Goal: Information Seeking & Learning: Compare options

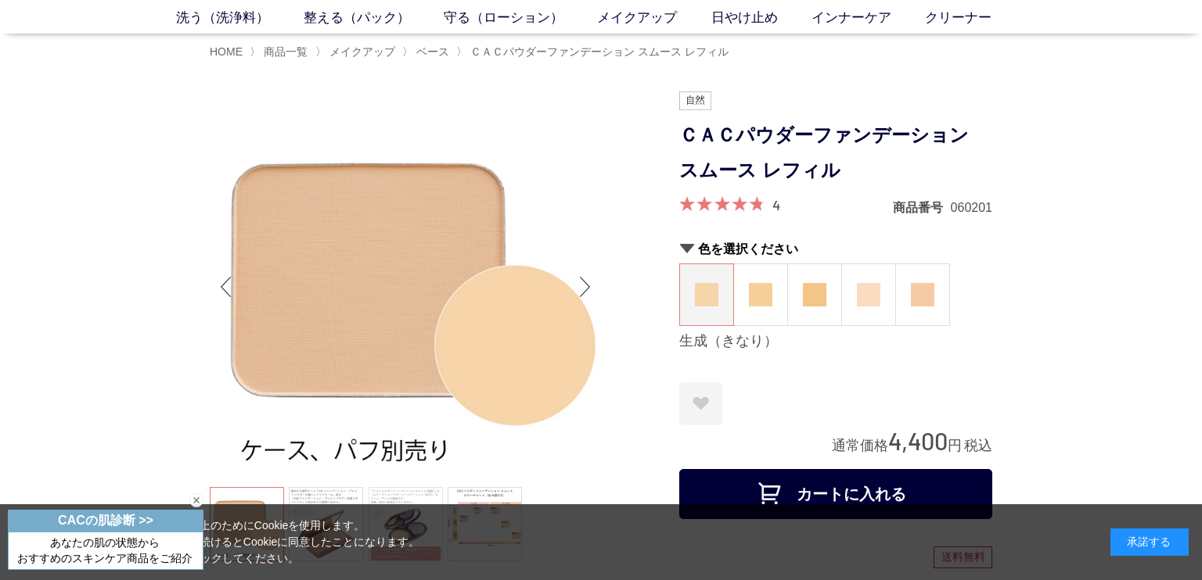
scroll to position [66, 0]
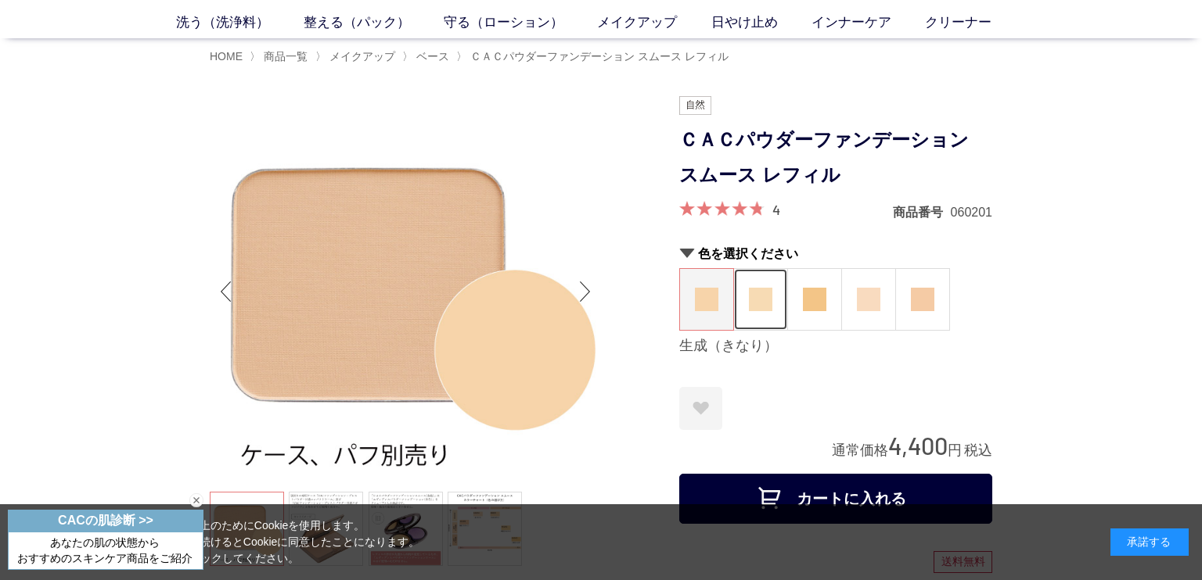
click at [758, 297] on img at bounding box center [760, 299] width 23 height 23
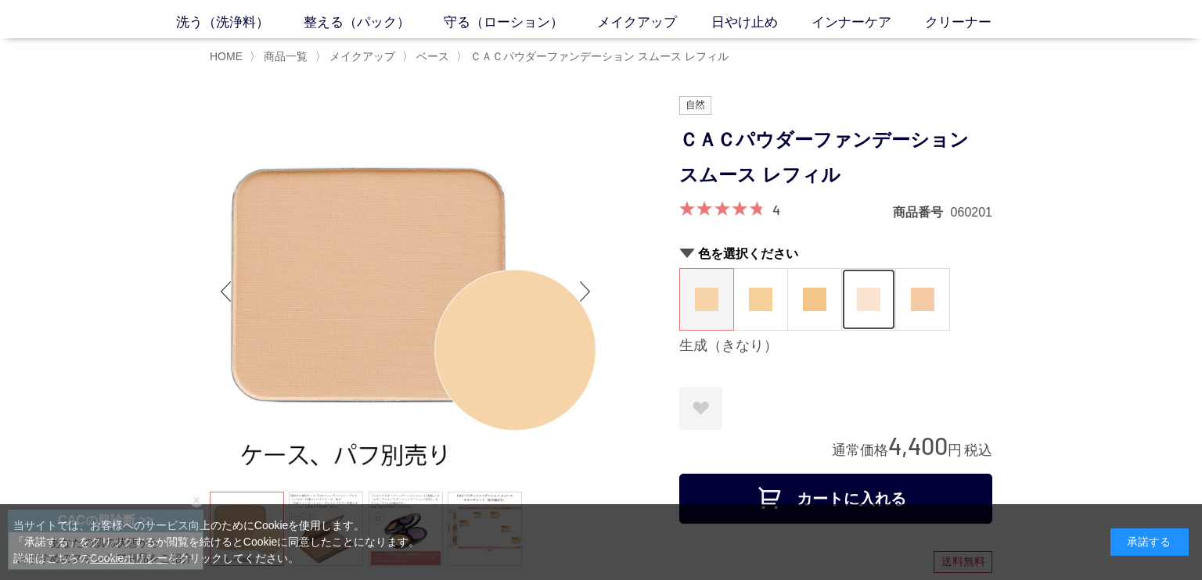
click at [857, 290] on img at bounding box center [868, 299] width 23 height 23
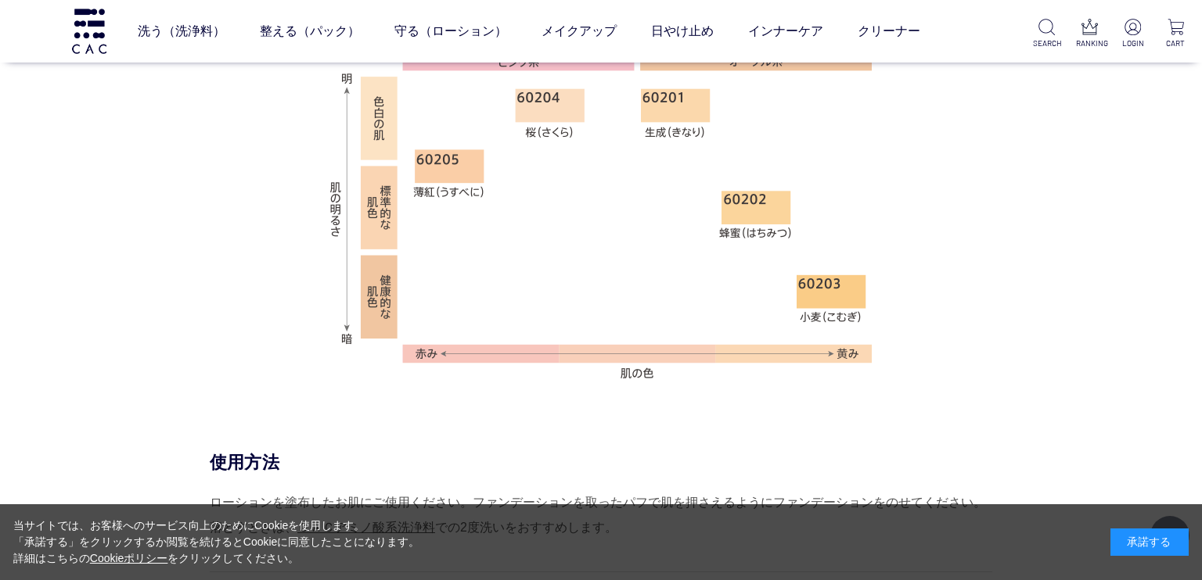
scroll to position [1076, 0]
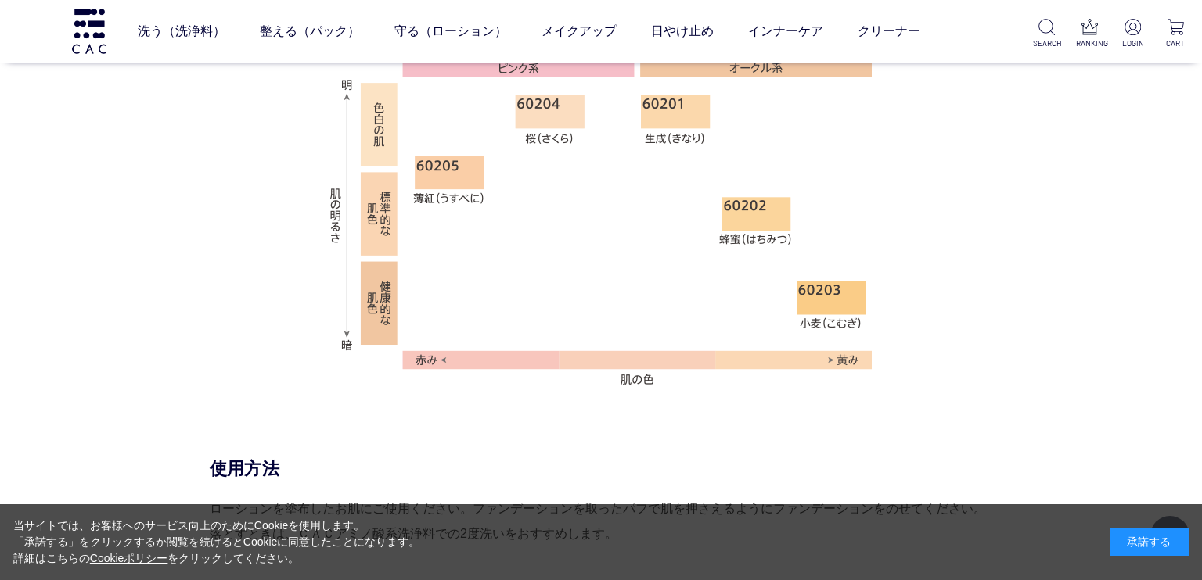
click at [982, 318] on div "つけていることを忘れてしまいそうなふんわり優しい軽さと、自然な仕上がりのパウダーファンデーション。 肌なじみの良いなめらかなタッチで、明るさ補正。 紫外線散乱…" at bounding box center [601, 145] width 782 height 516
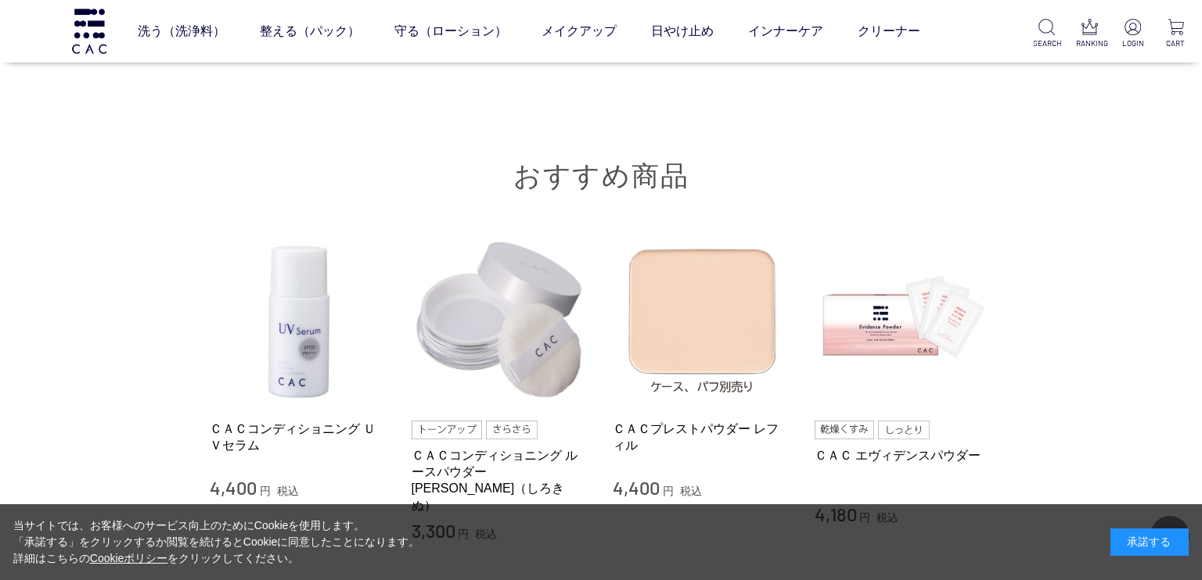
scroll to position [2764, 0]
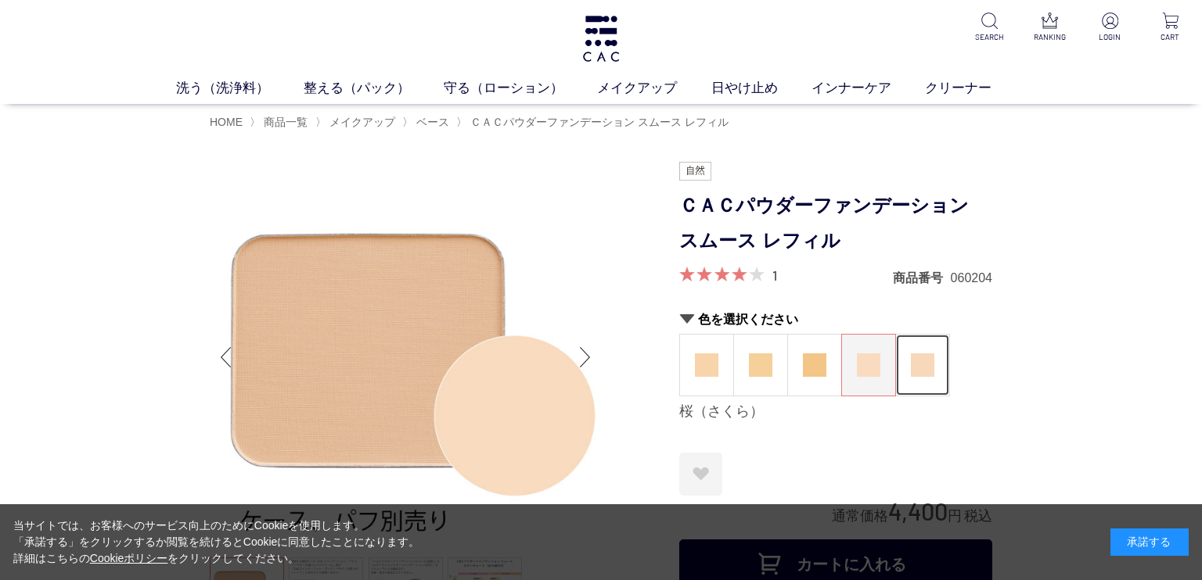
click at [929, 362] on img at bounding box center [922, 365] width 23 height 23
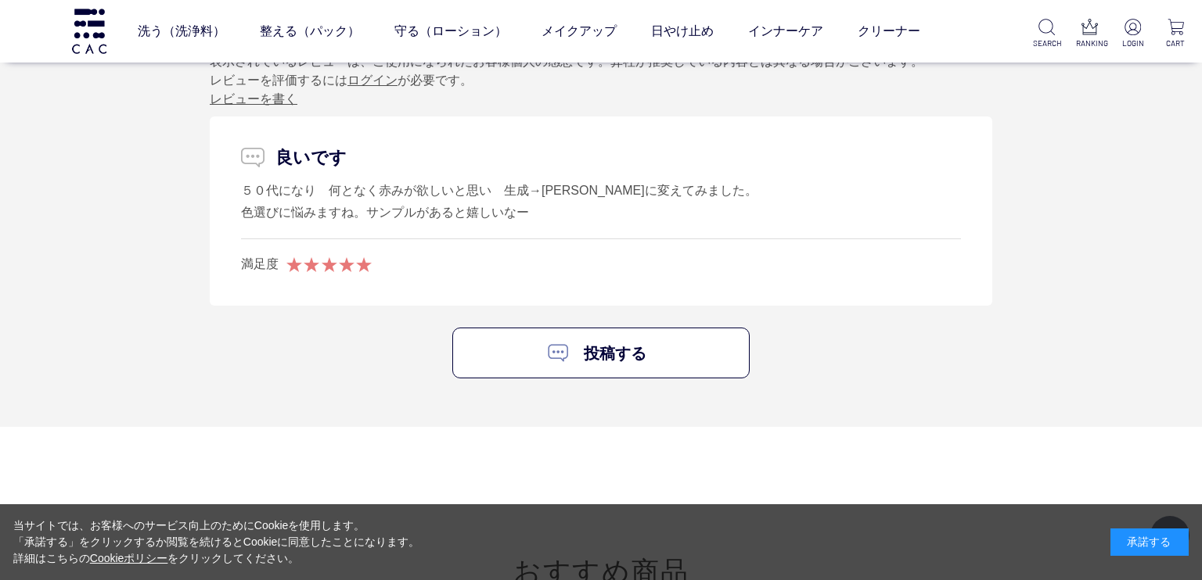
scroll to position [2319, 0]
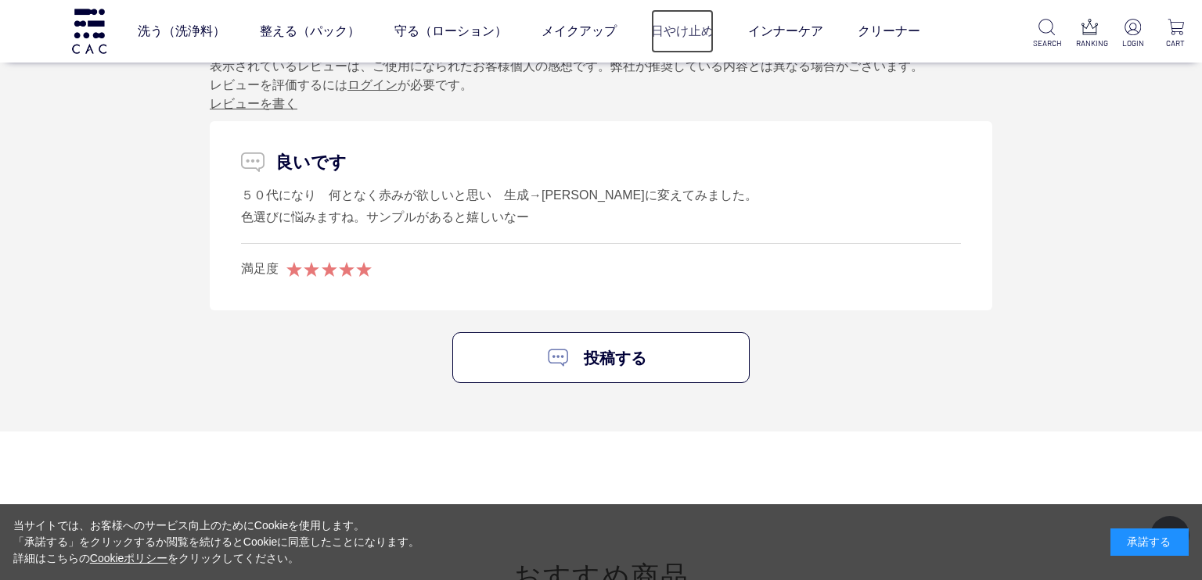
click at [670, 32] on link "日やけ止め" at bounding box center [682, 31] width 63 height 44
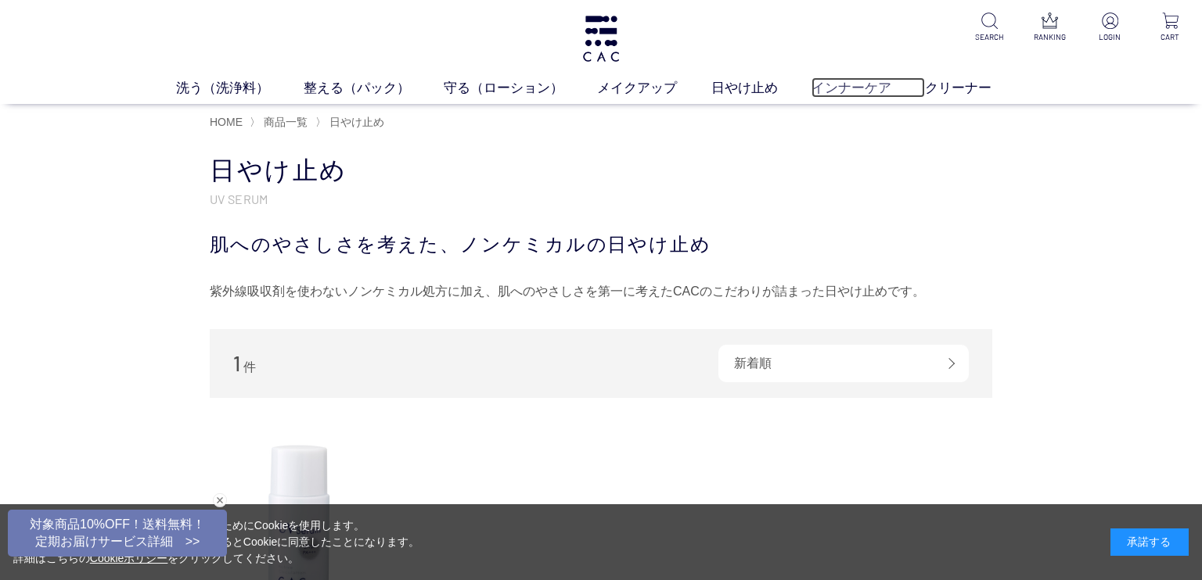
click at [876, 86] on link "インナーケア" at bounding box center [867, 87] width 113 height 20
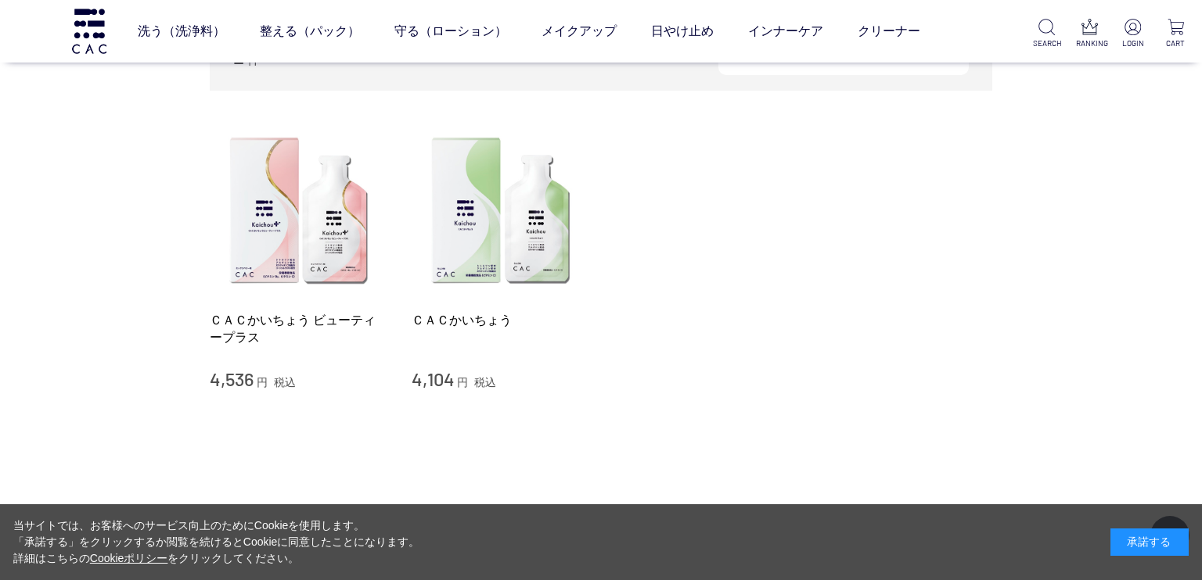
scroll to position [206, 0]
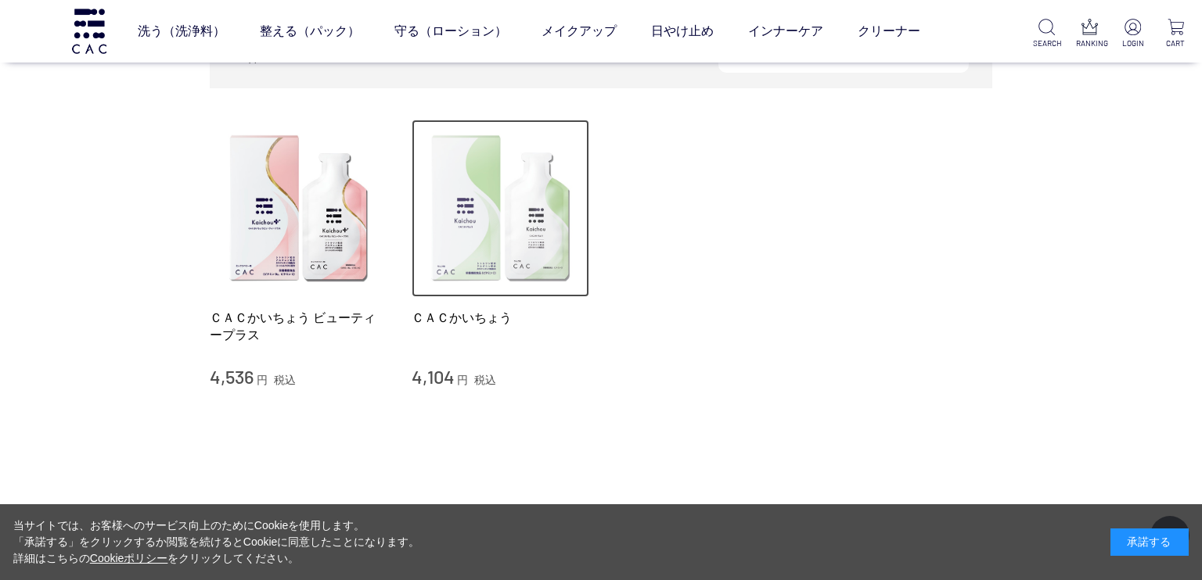
click at [532, 232] on img at bounding box center [500, 209] width 178 height 178
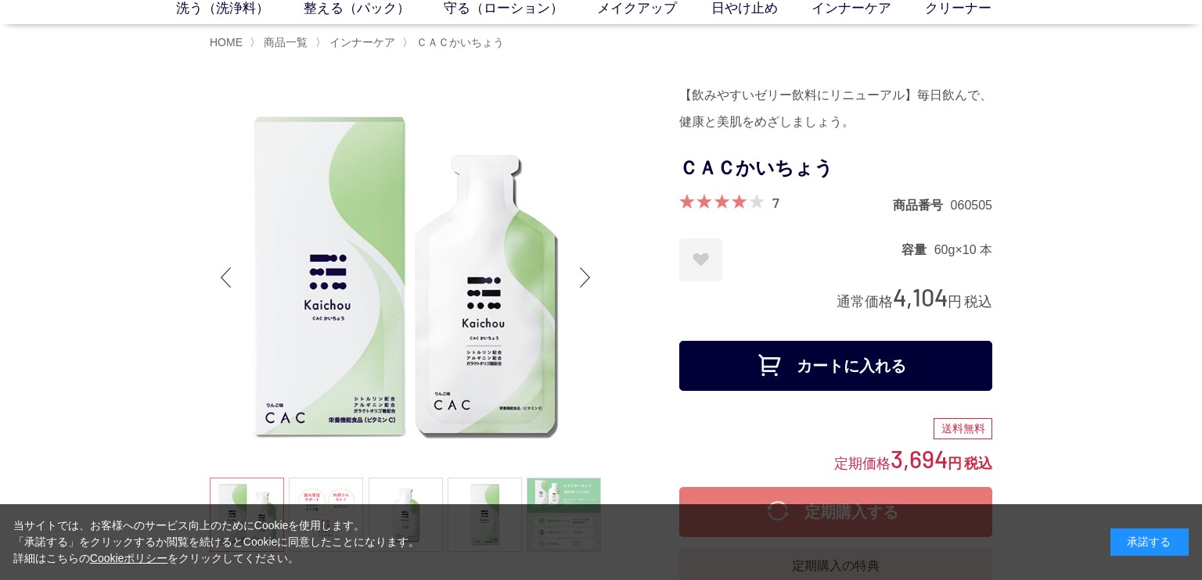
scroll to position [86, 0]
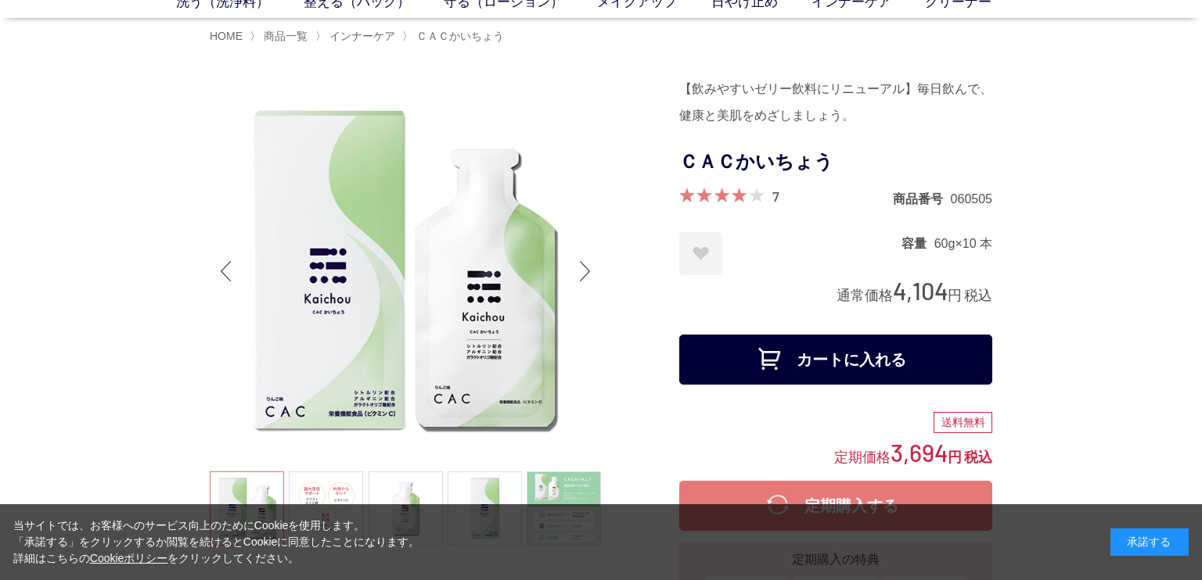
click at [577, 276] on div "Next slide" at bounding box center [584, 271] width 31 height 63
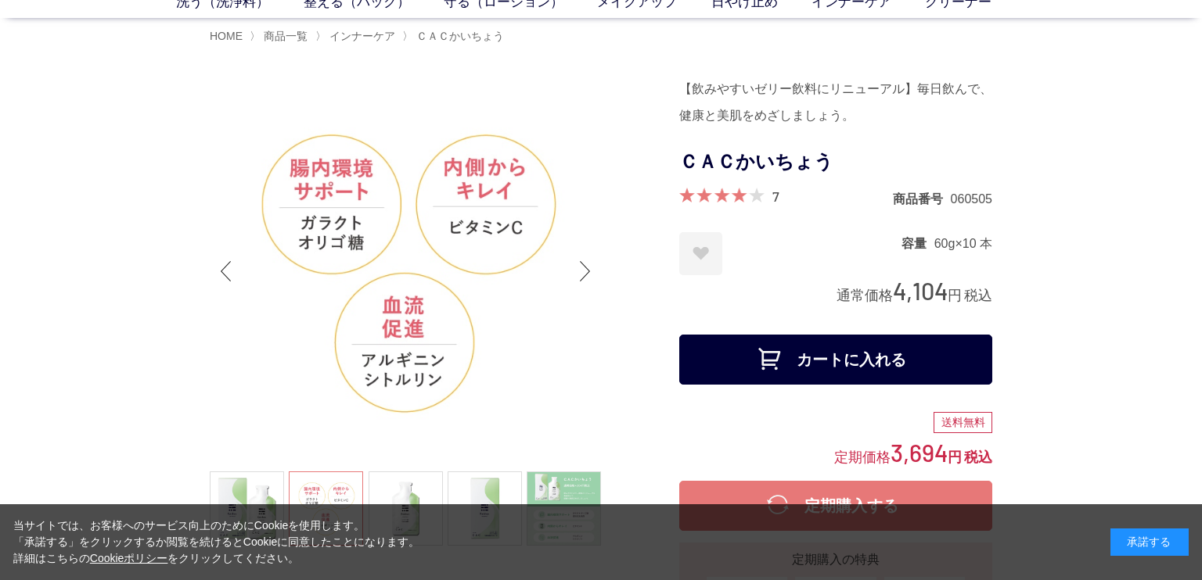
click at [594, 269] on div "Next slide" at bounding box center [584, 271] width 31 height 63
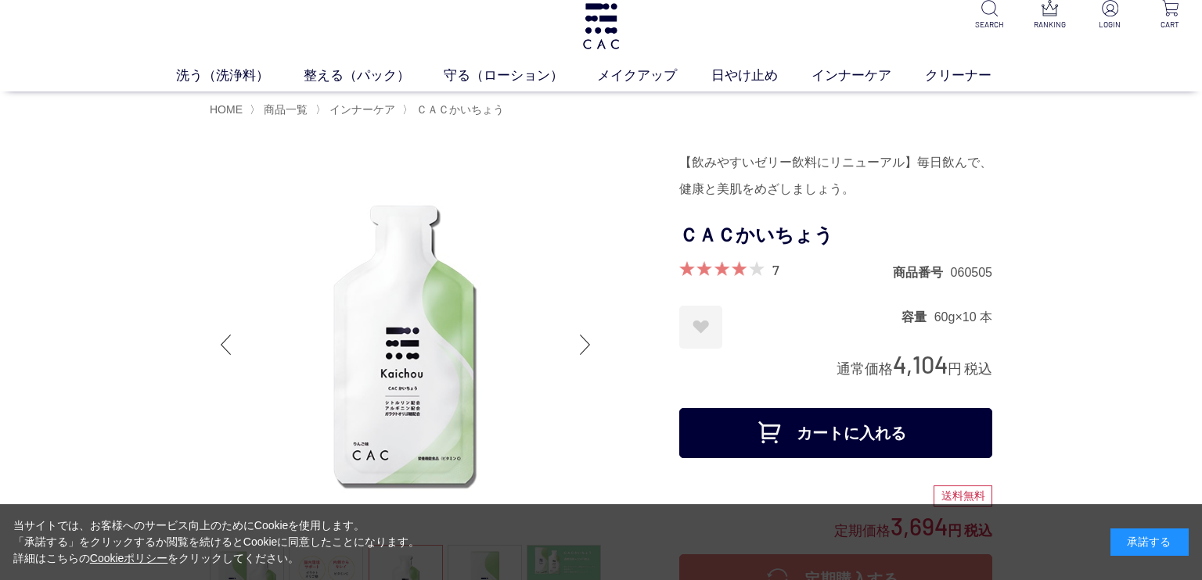
scroll to position [0, 0]
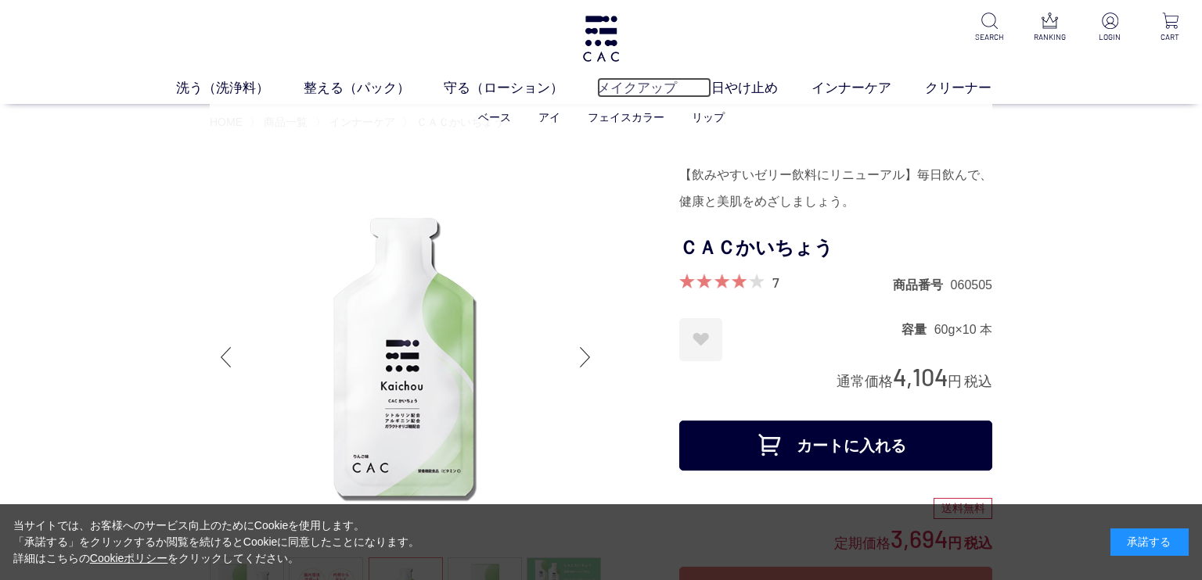
click at [660, 84] on link "メイクアップ" at bounding box center [653, 87] width 113 height 20
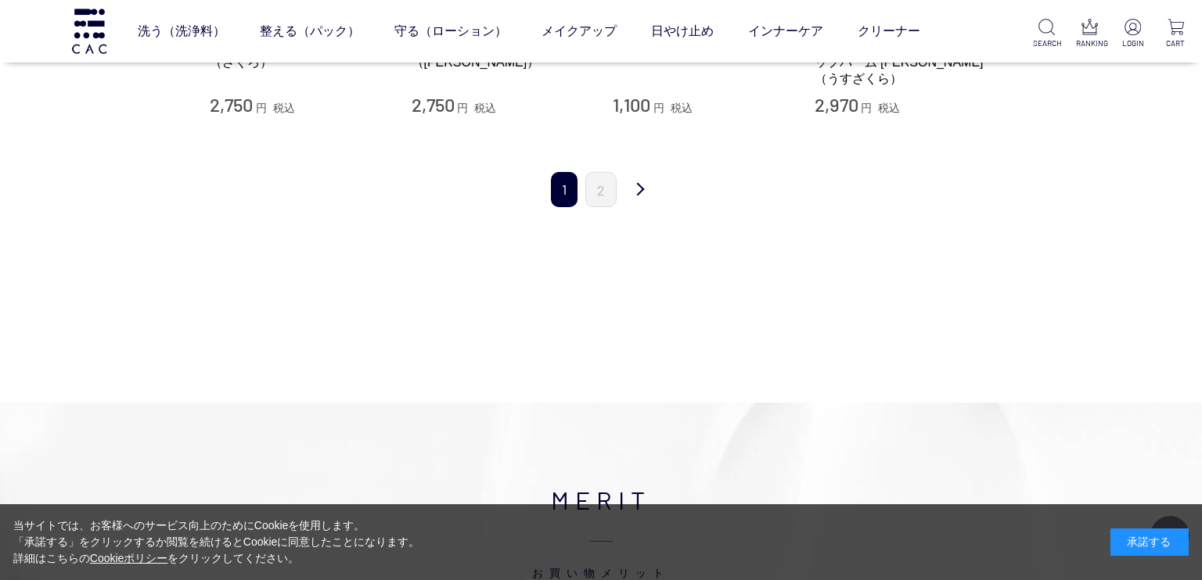
scroll to position [1737, 0]
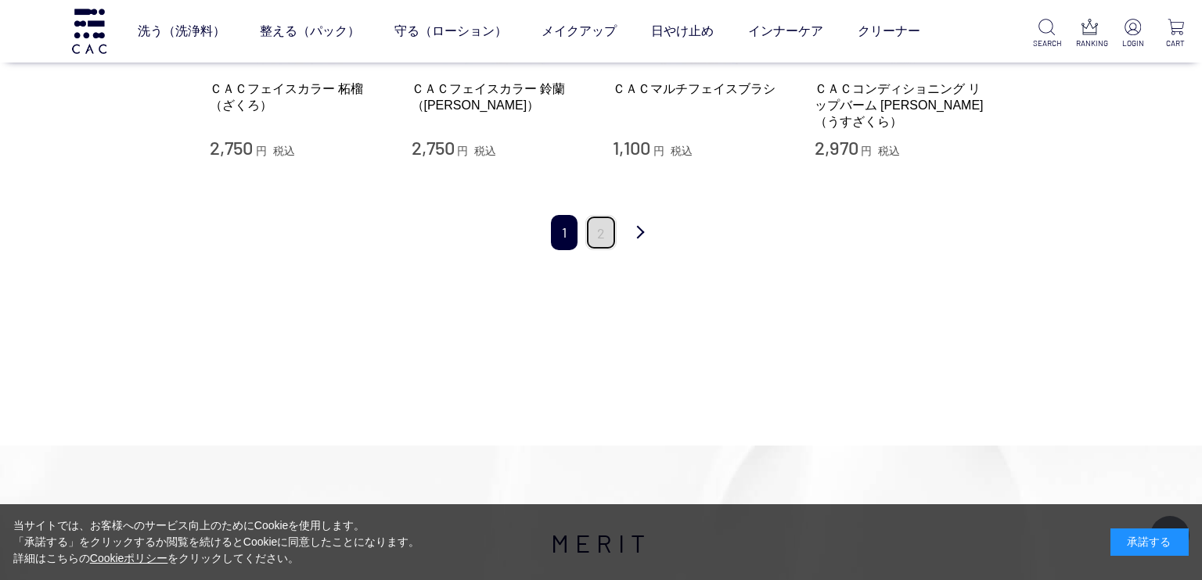
click at [601, 227] on link "2" at bounding box center [600, 232] width 31 height 35
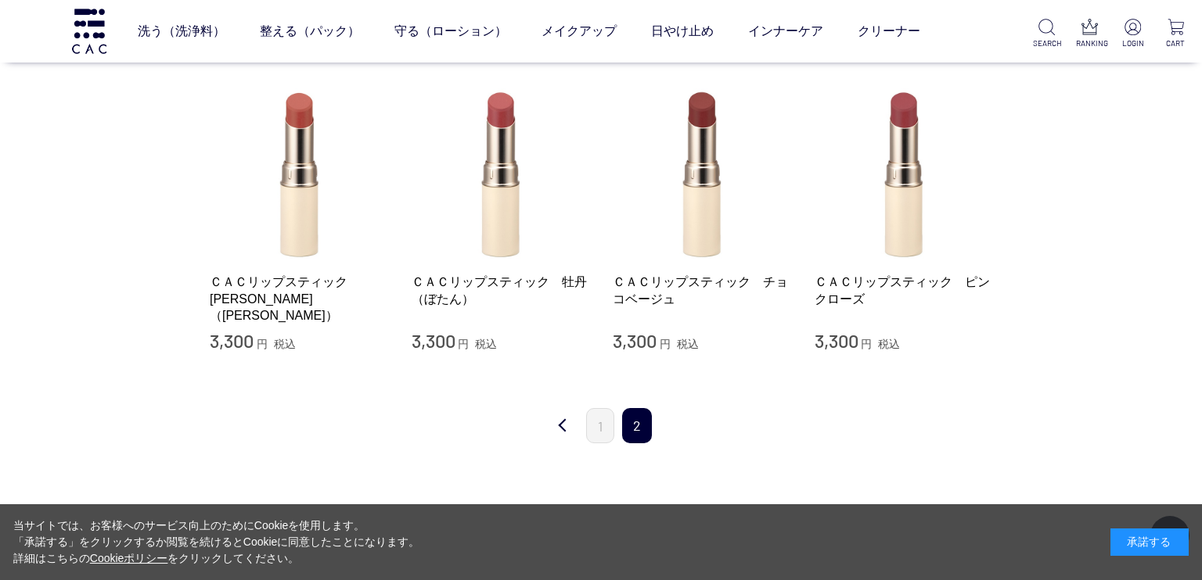
scroll to position [320, 0]
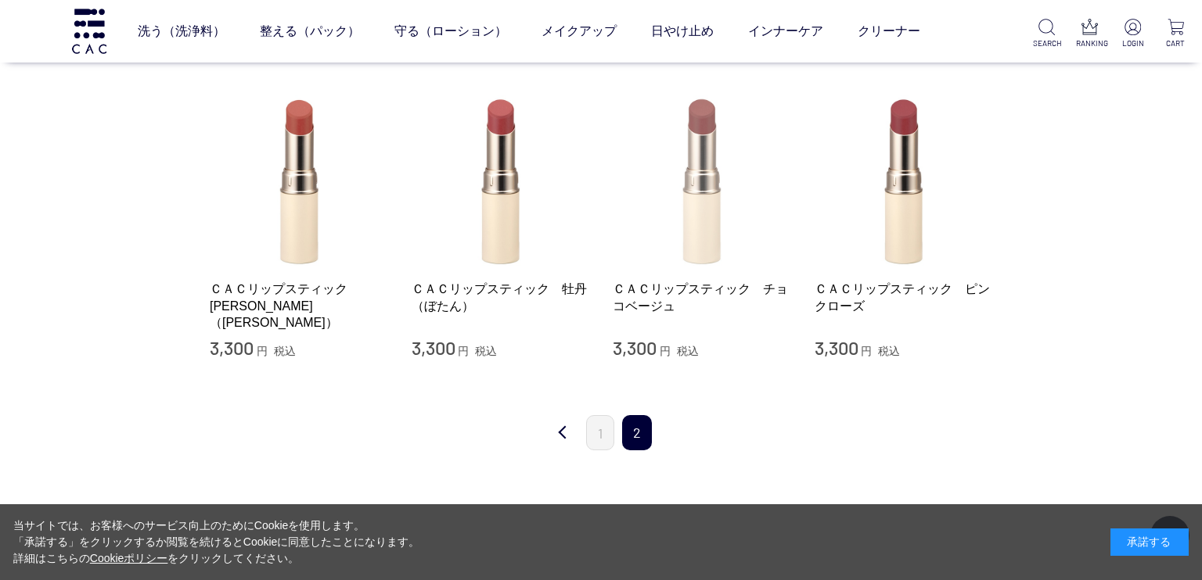
click at [716, 234] on img at bounding box center [701, 180] width 178 height 178
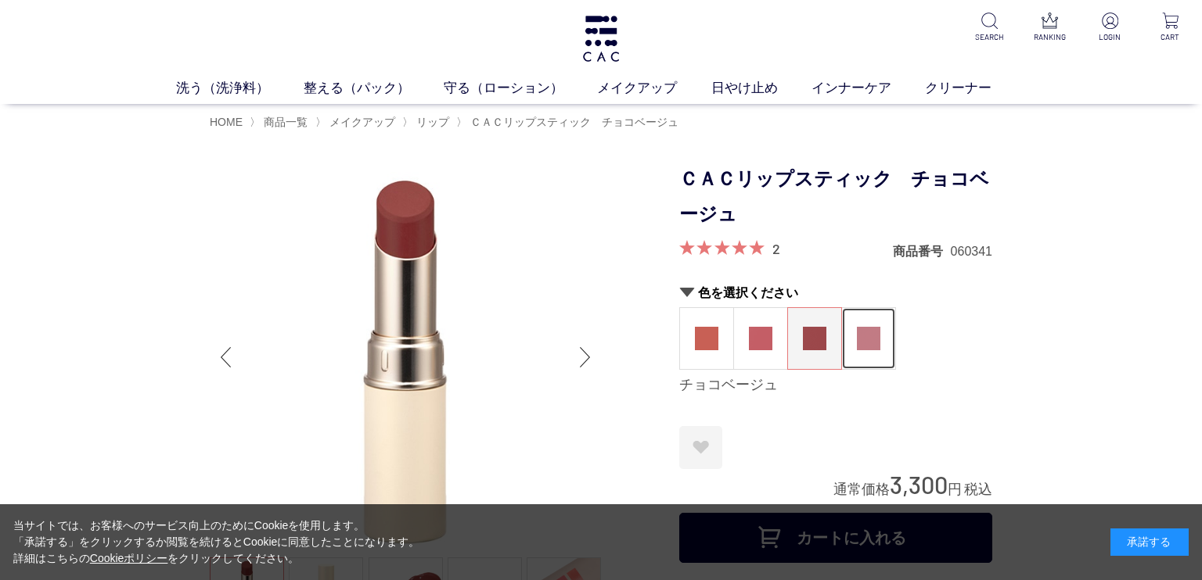
click at [859, 350] on img at bounding box center [868, 338] width 23 height 23
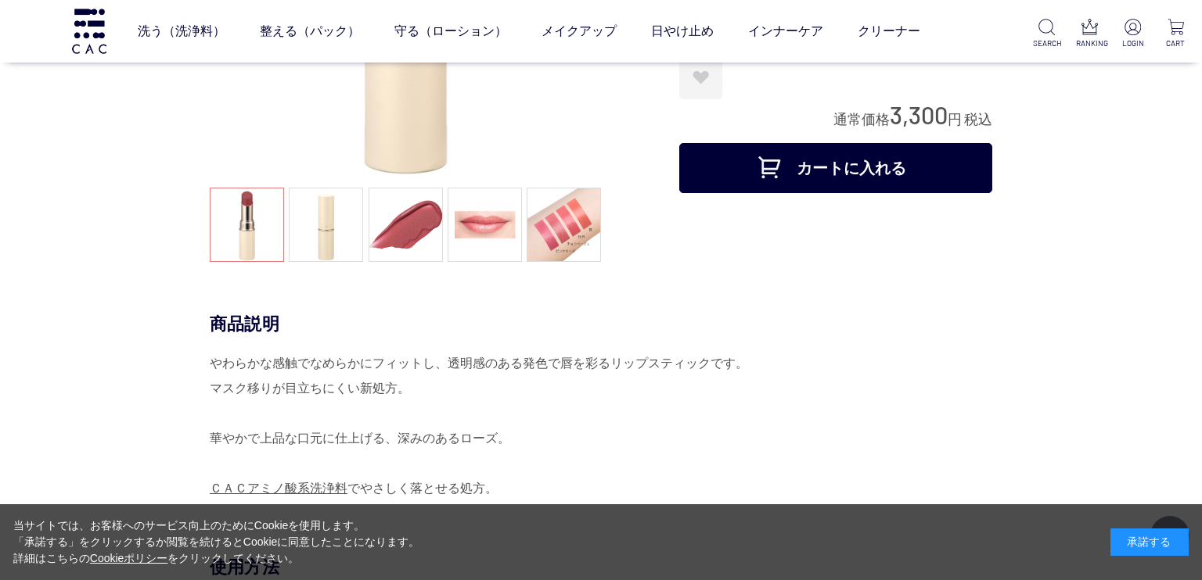
scroll to position [275, 0]
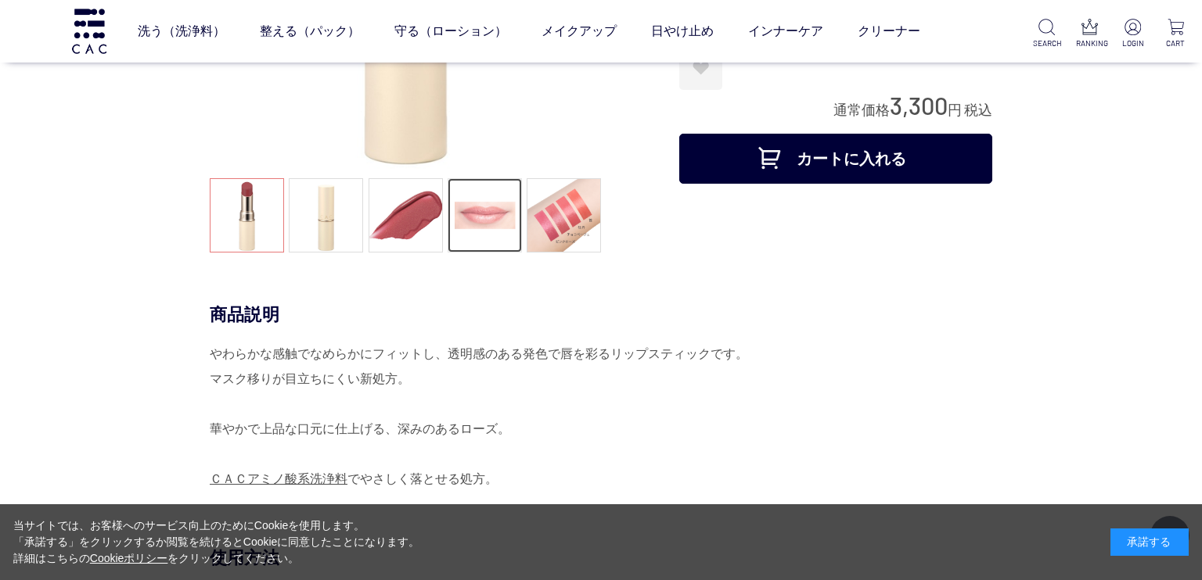
click at [483, 217] on link at bounding box center [484, 215] width 74 height 74
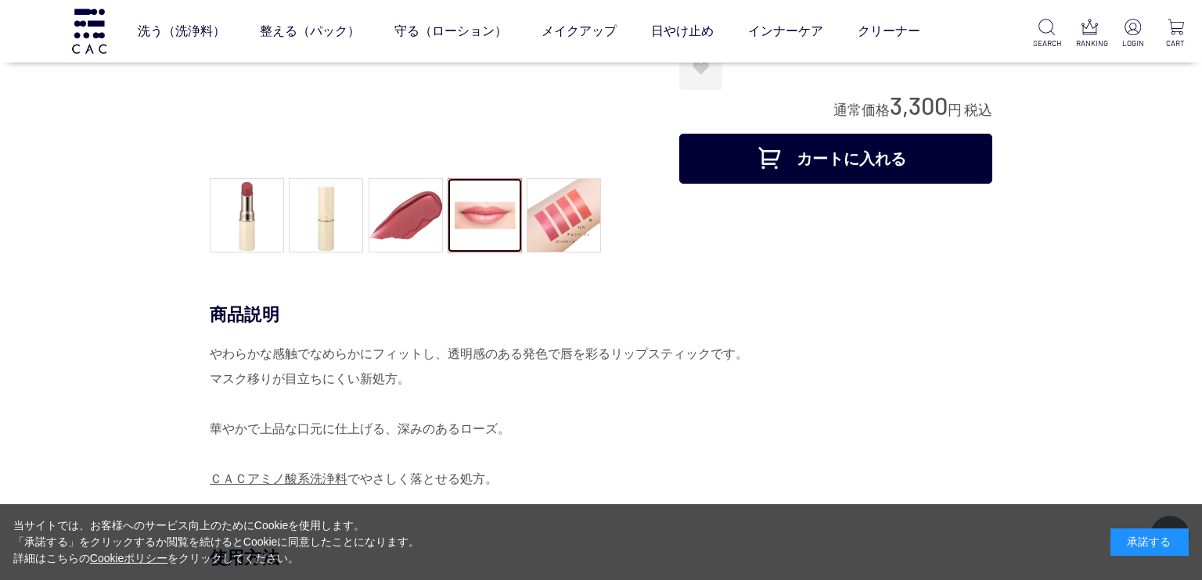
scroll to position [0, 0]
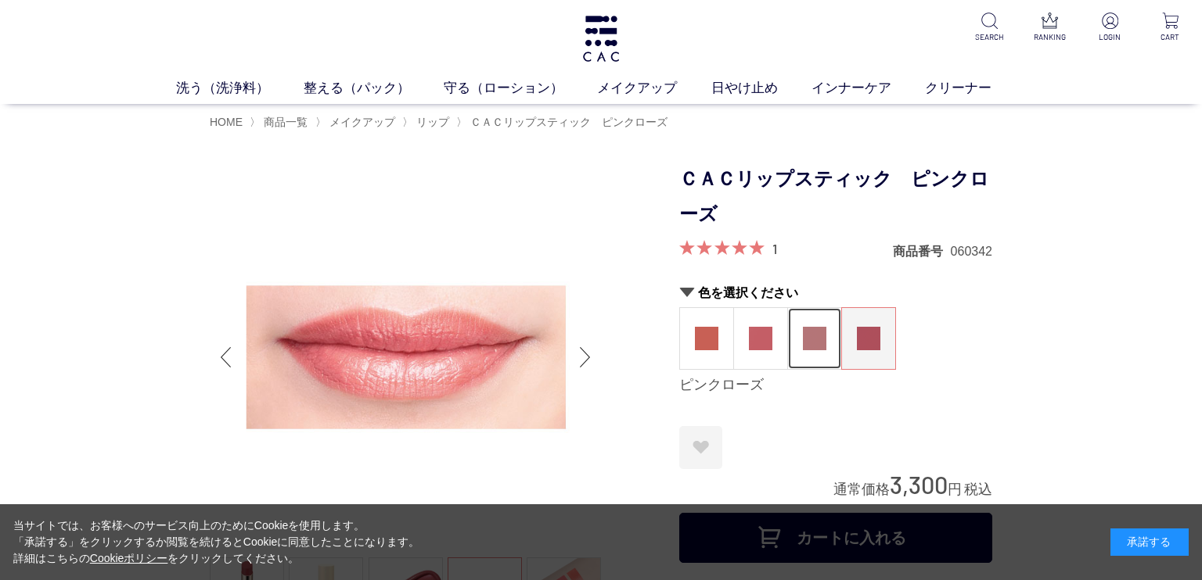
click at [817, 357] on figure at bounding box center [814, 338] width 53 height 61
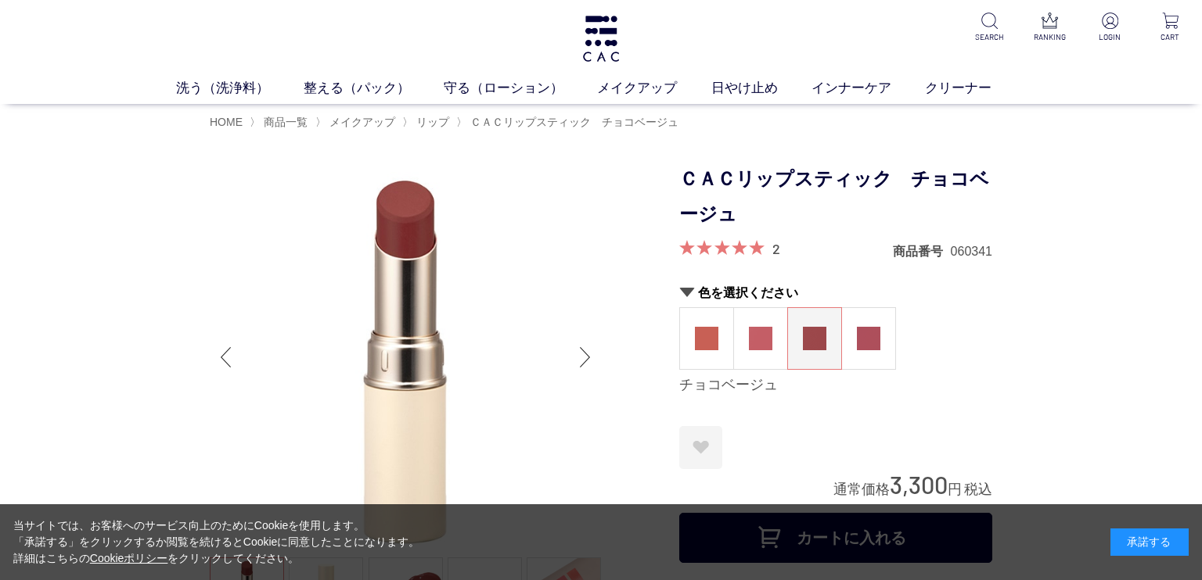
click at [580, 348] on div "Next slide" at bounding box center [584, 357] width 31 height 63
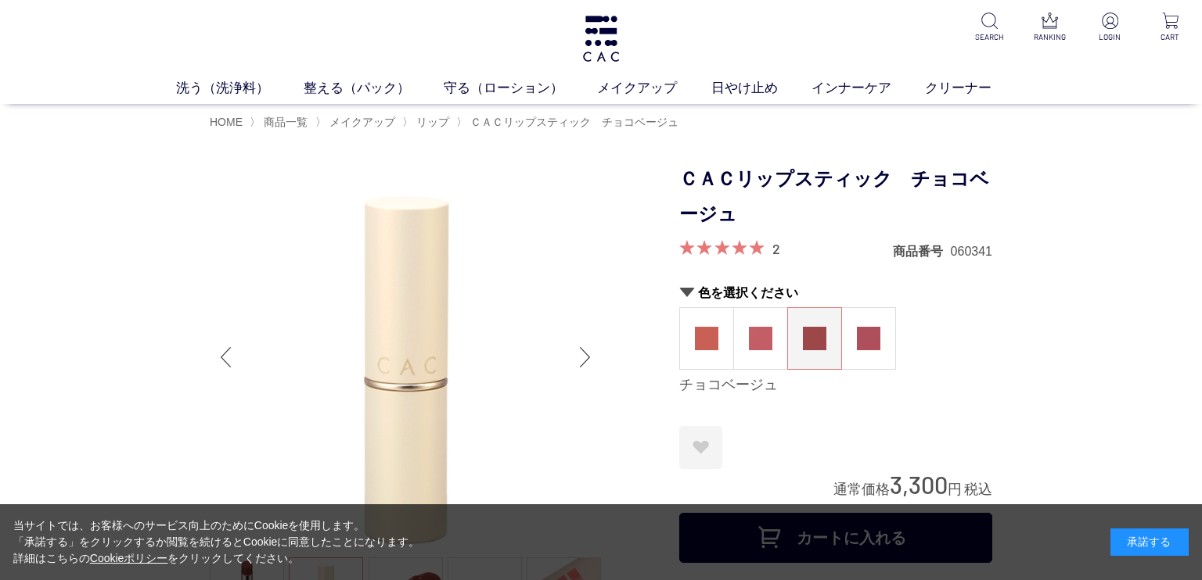
click at [580, 348] on div "Next slide" at bounding box center [584, 357] width 31 height 63
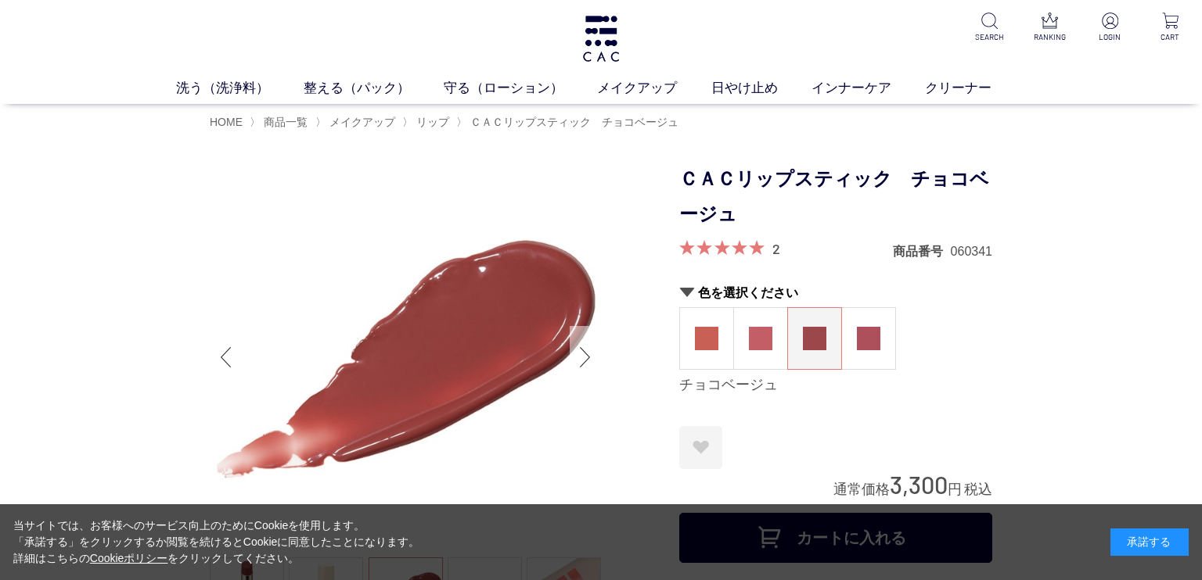
click at [583, 353] on div "Next slide" at bounding box center [584, 357] width 31 height 63
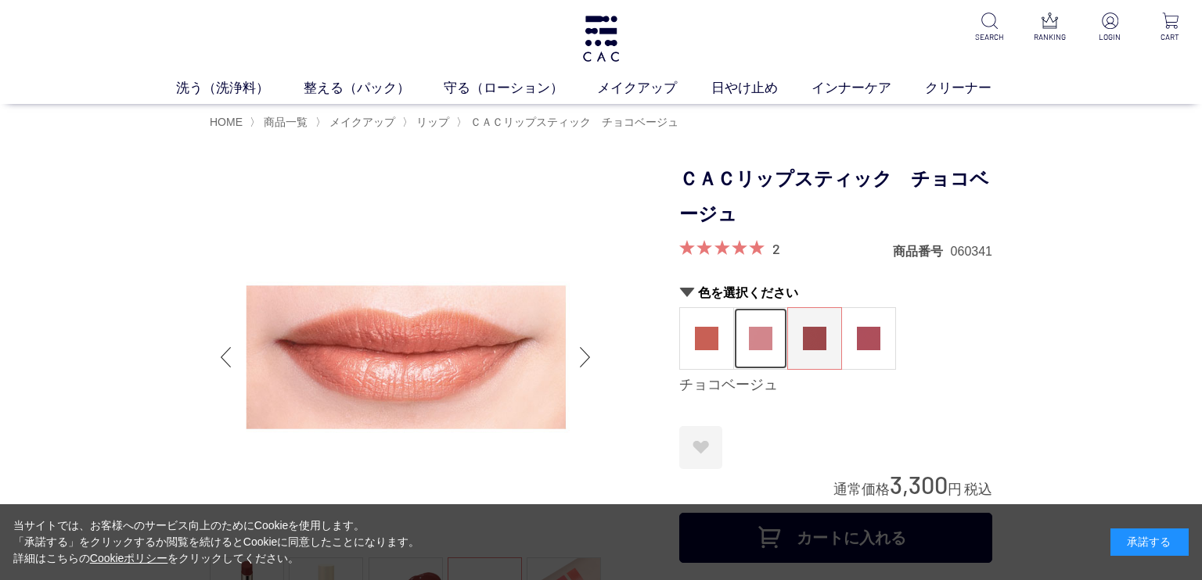
click at [760, 348] on img at bounding box center [760, 338] width 23 height 23
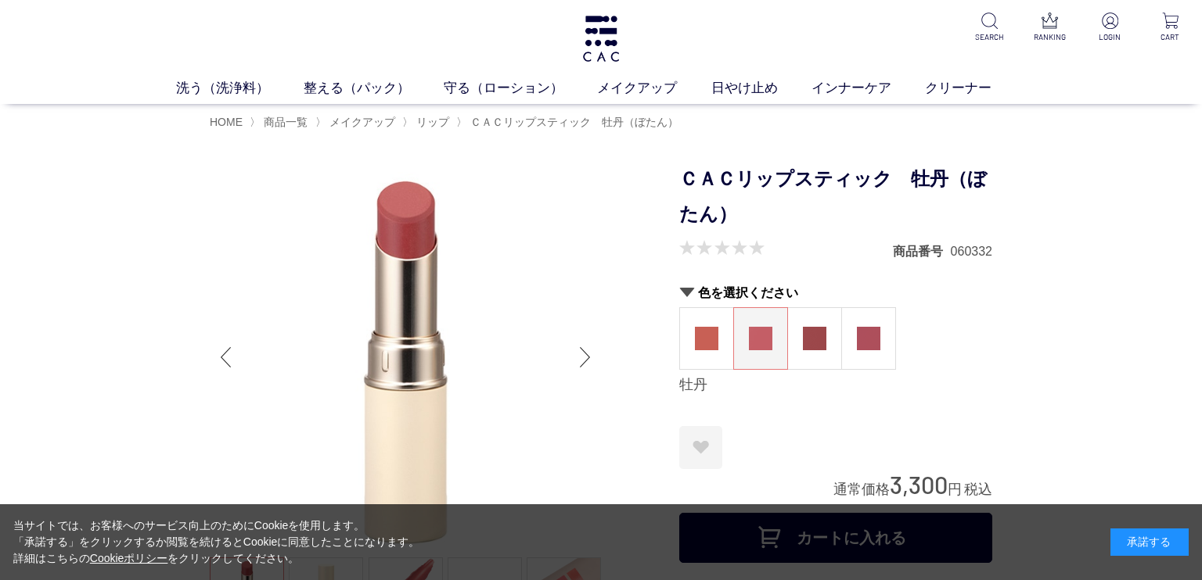
click at [585, 357] on div "Next slide" at bounding box center [584, 357] width 31 height 63
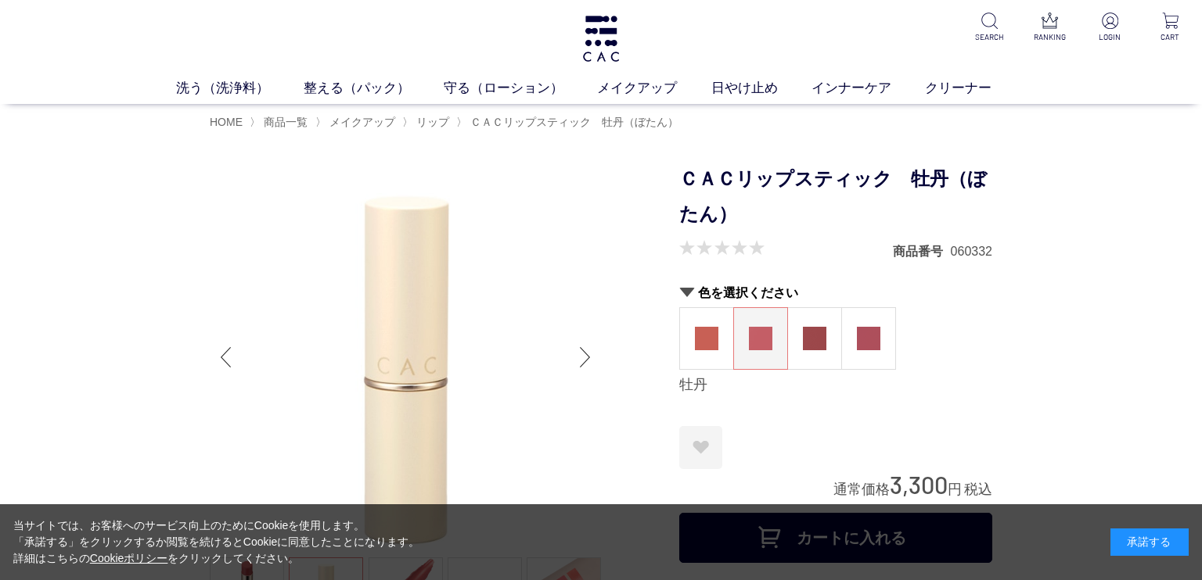
click at [586, 358] on div "Next slide" at bounding box center [584, 357] width 31 height 63
click at [586, 360] on div "Next slide" at bounding box center [584, 357] width 31 height 63
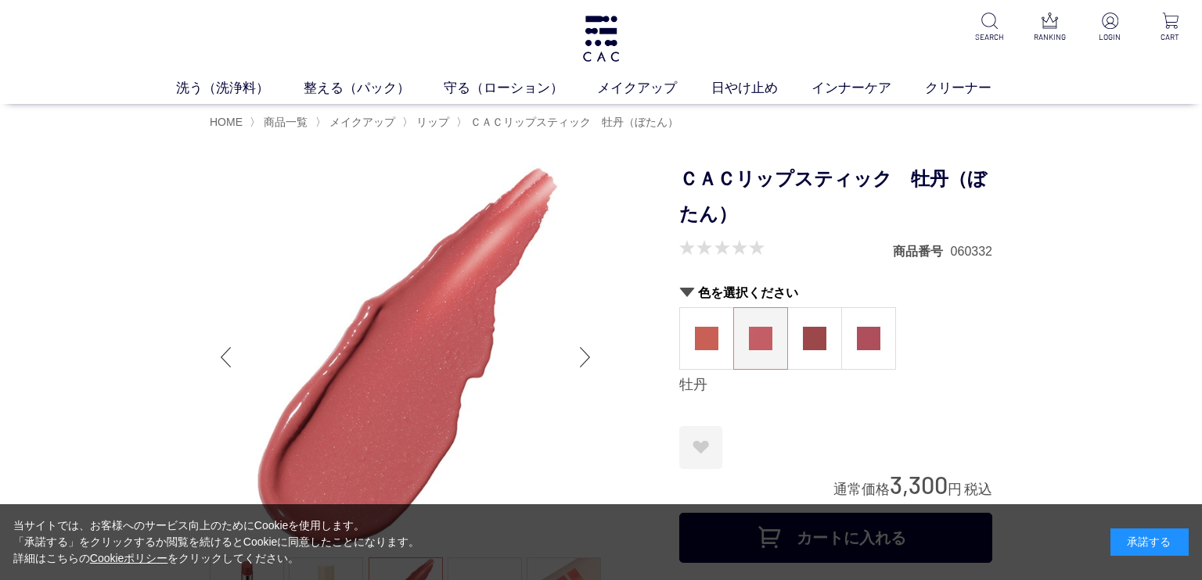
click at [586, 360] on div "Next slide" at bounding box center [584, 357] width 31 height 63
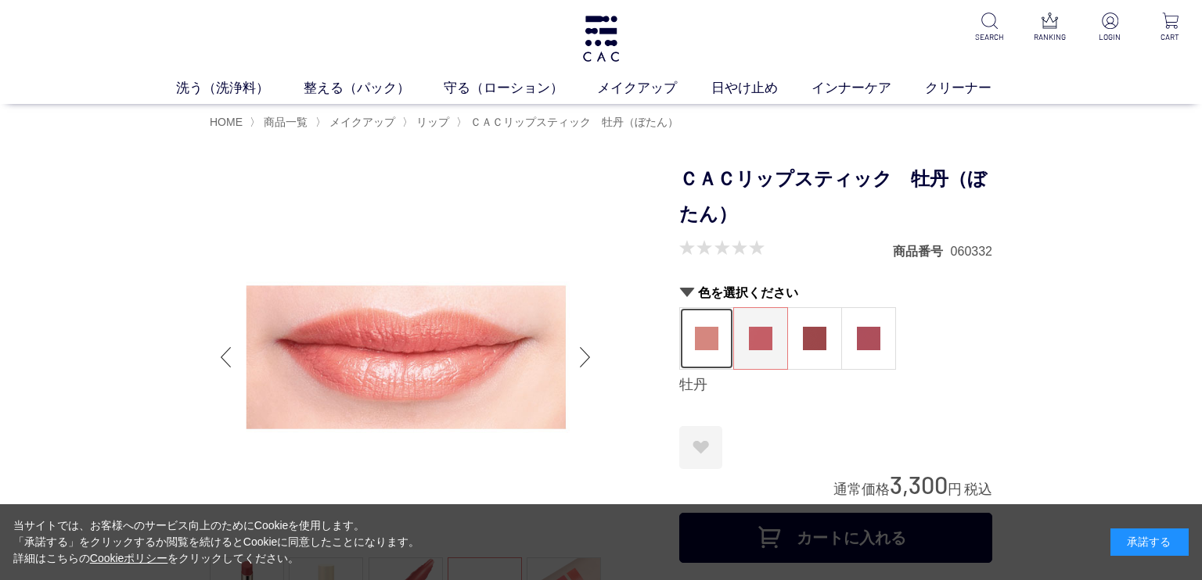
click at [716, 342] on img at bounding box center [706, 338] width 23 height 23
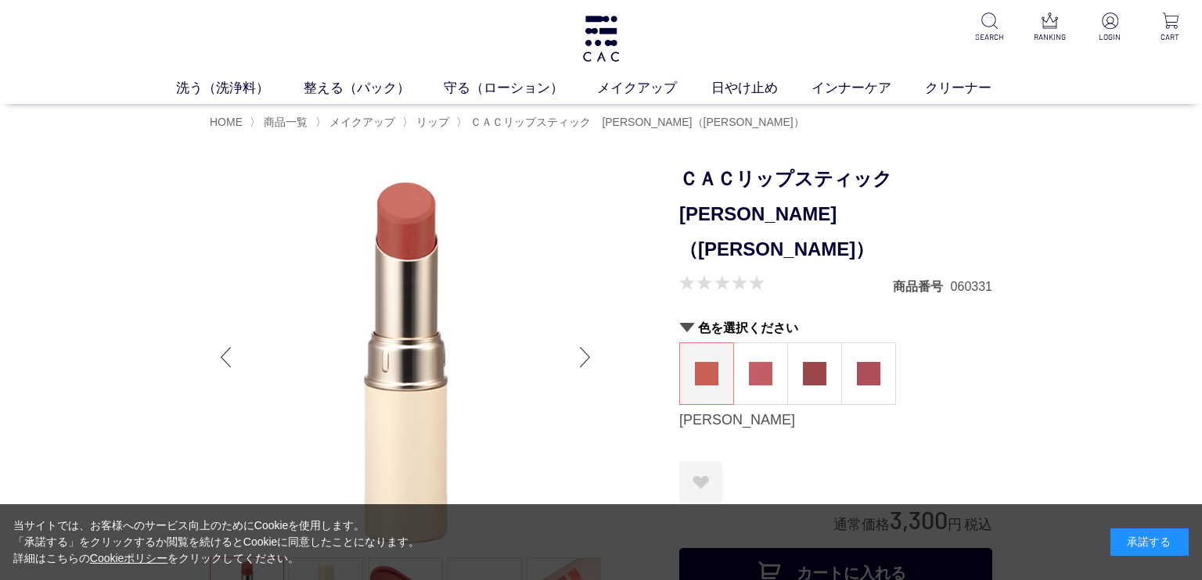
click at [580, 354] on div "Next slide" at bounding box center [584, 357] width 31 height 63
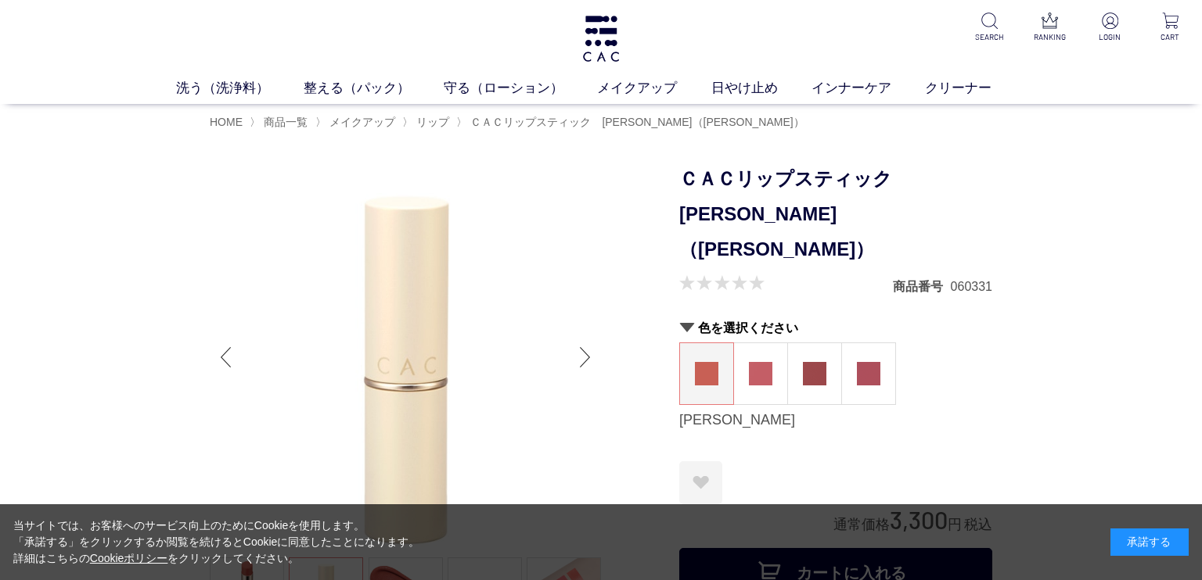
click at [580, 354] on div "Next slide" at bounding box center [584, 357] width 31 height 63
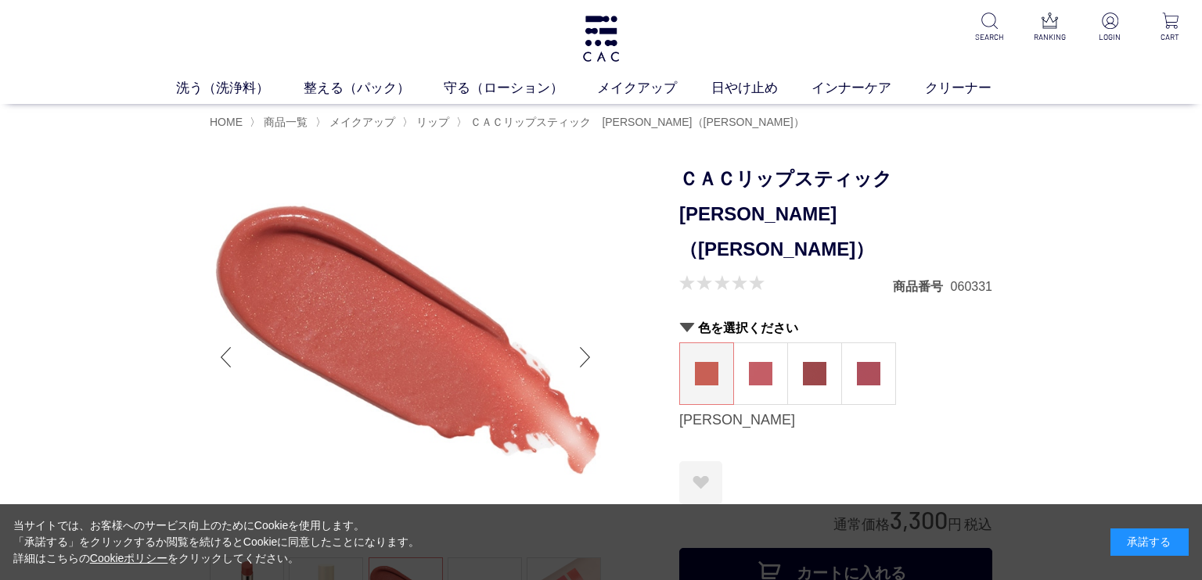
click at [580, 354] on div "Next slide" at bounding box center [584, 357] width 31 height 63
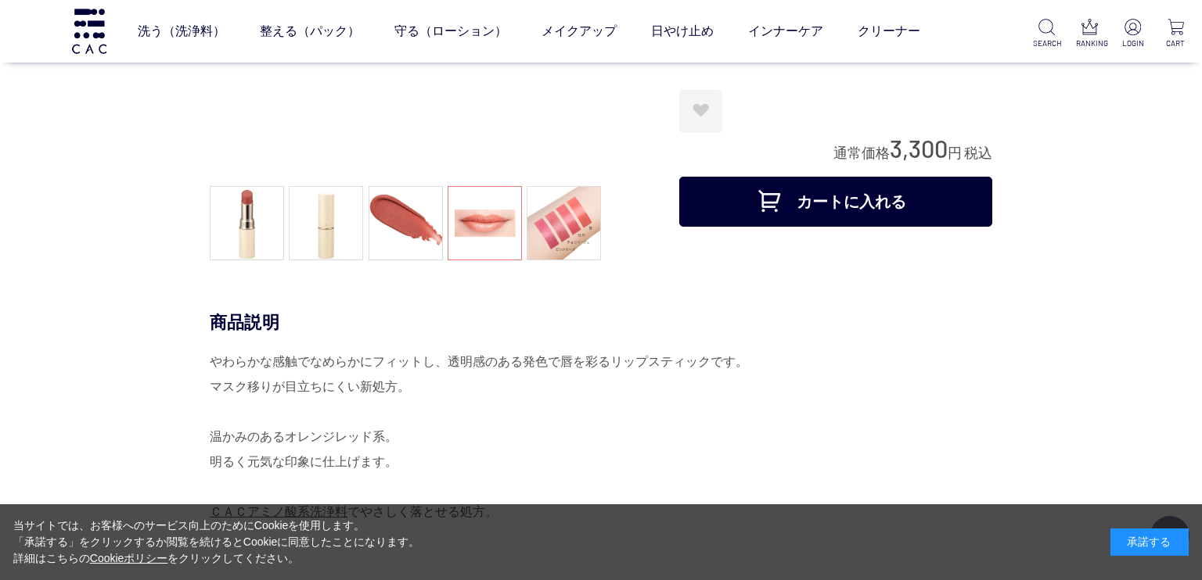
scroll to position [355, 0]
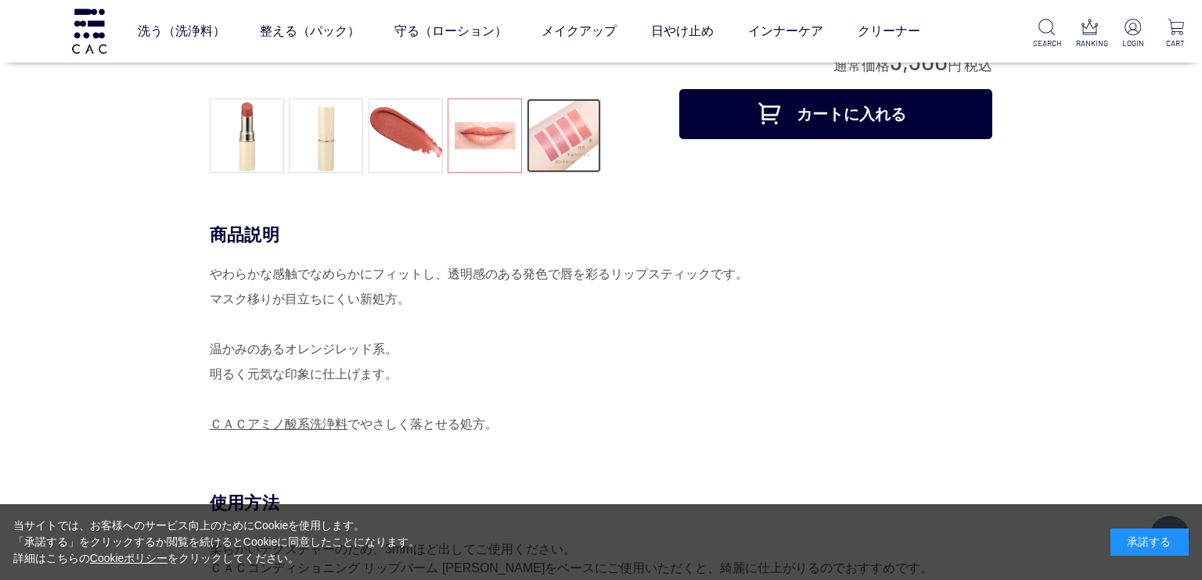
click at [565, 124] on link at bounding box center [563, 136] width 74 height 74
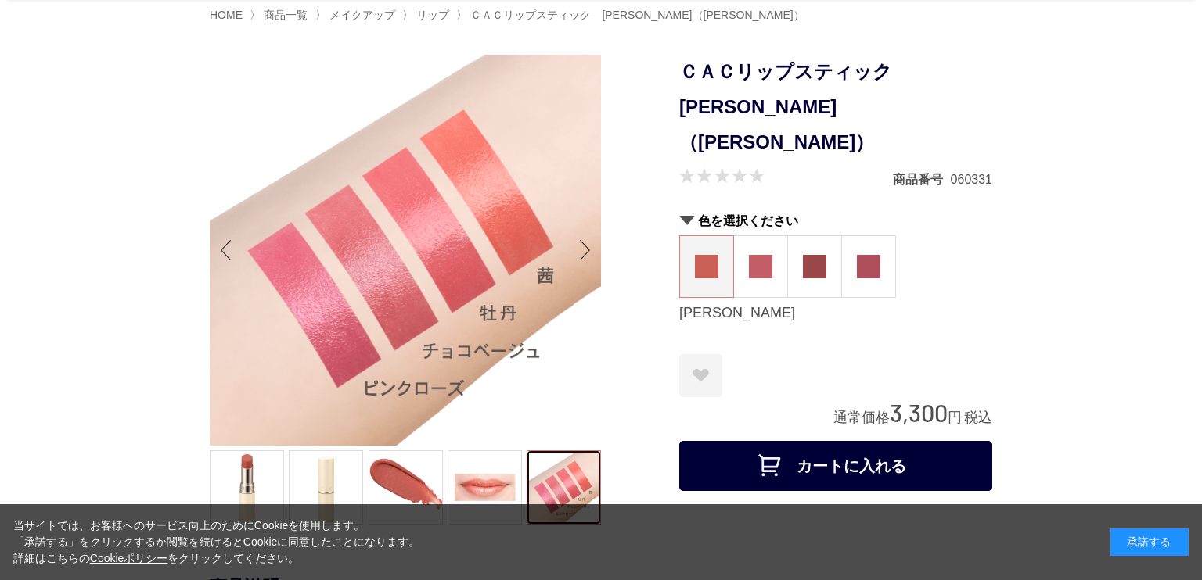
scroll to position [99, 0]
